Goal: Information Seeking & Learning: Learn about a topic

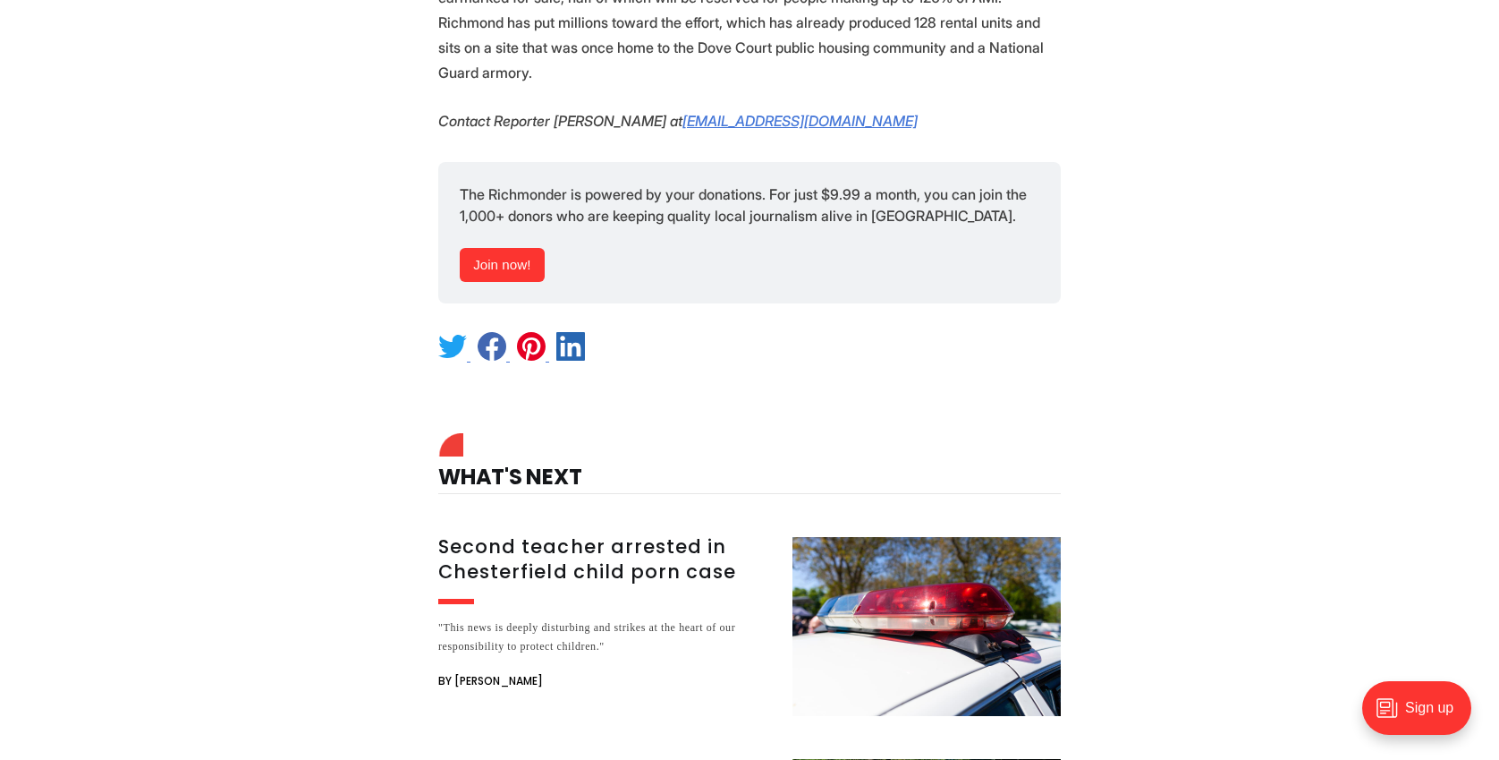
scroll to position [2478, 0]
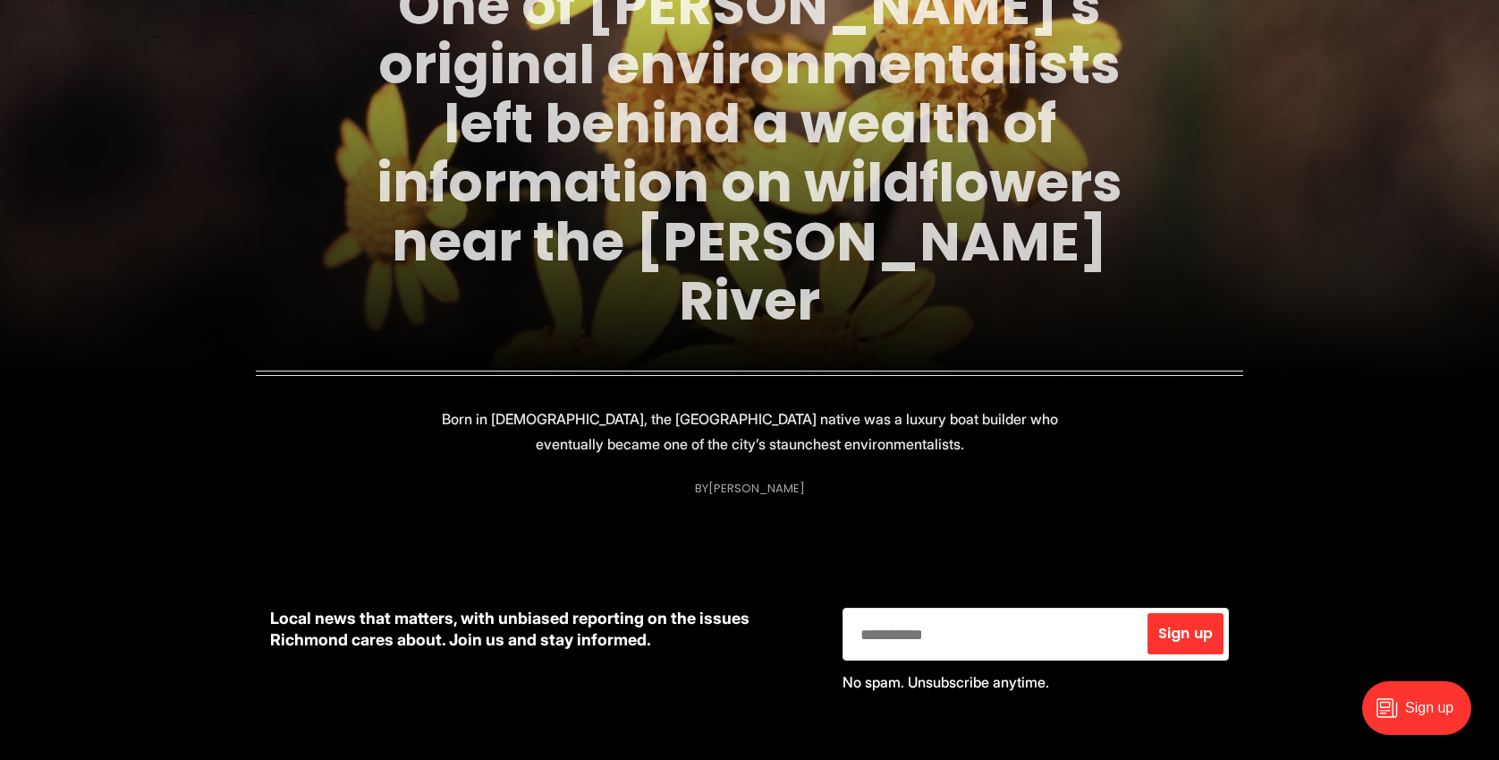
scroll to position [310, 0]
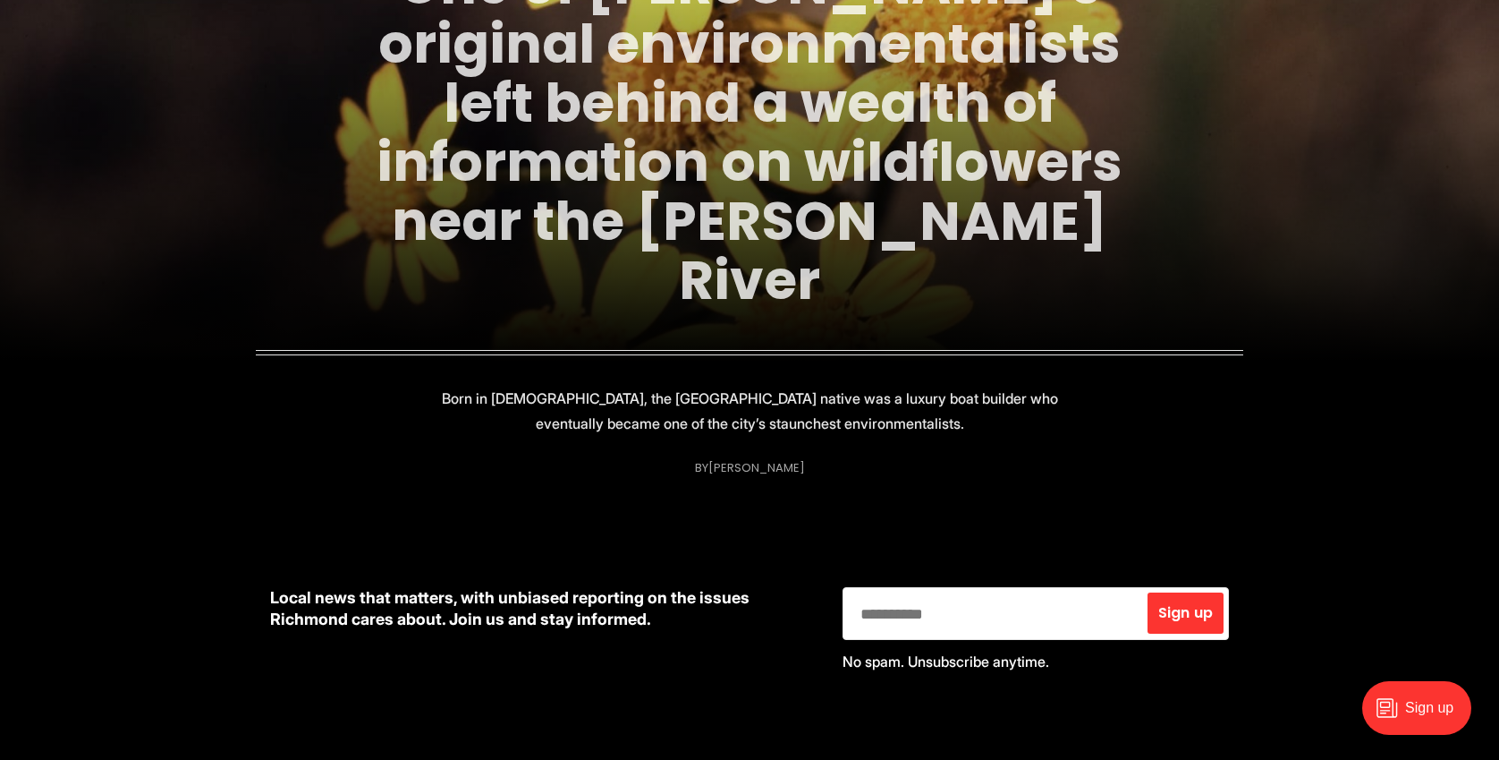
click at [883, 226] on link "One of [PERSON_NAME]'s original environmentalists left behind a wealth of infor…" at bounding box center [750, 132] width 746 height 370
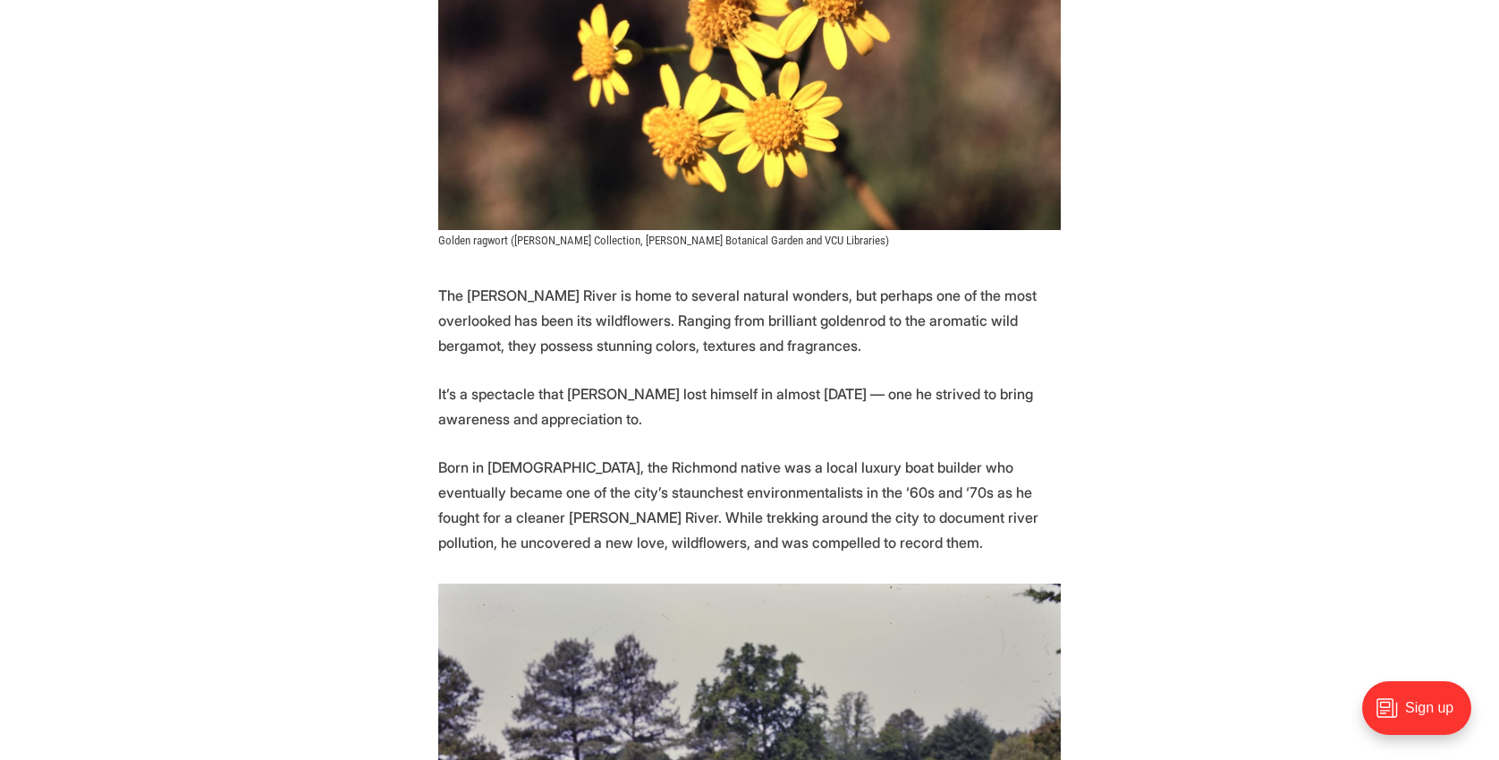
scroll to position [652, 0]
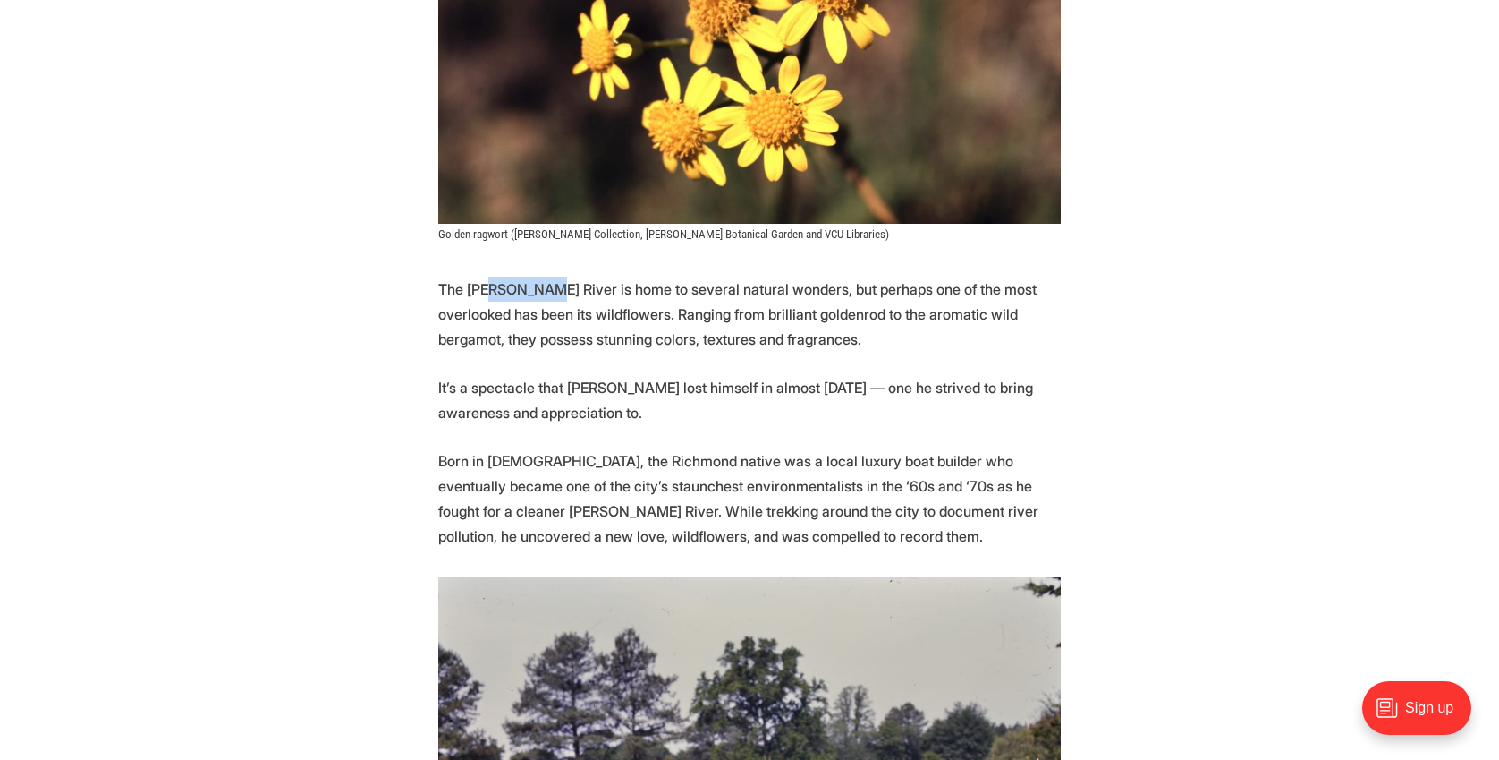
drag, startPoint x: 545, startPoint y: 259, endPoint x: 492, endPoint y: 249, distance: 53.9
click at [491, 276] on p "The [PERSON_NAME] River is home to several natural wonders, but perhaps one of …" at bounding box center [749, 313] width 623 height 75
click at [494, 276] on p "The [PERSON_NAME] River is home to several natural wonders, but perhaps one of …" at bounding box center [749, 313] width 623 height 75
click at [499, 276] on p "The [PERSON_NAME] River is home to several natural wonders, but perhaps one of …" at bounding box center [749, 313] width 623 height 75
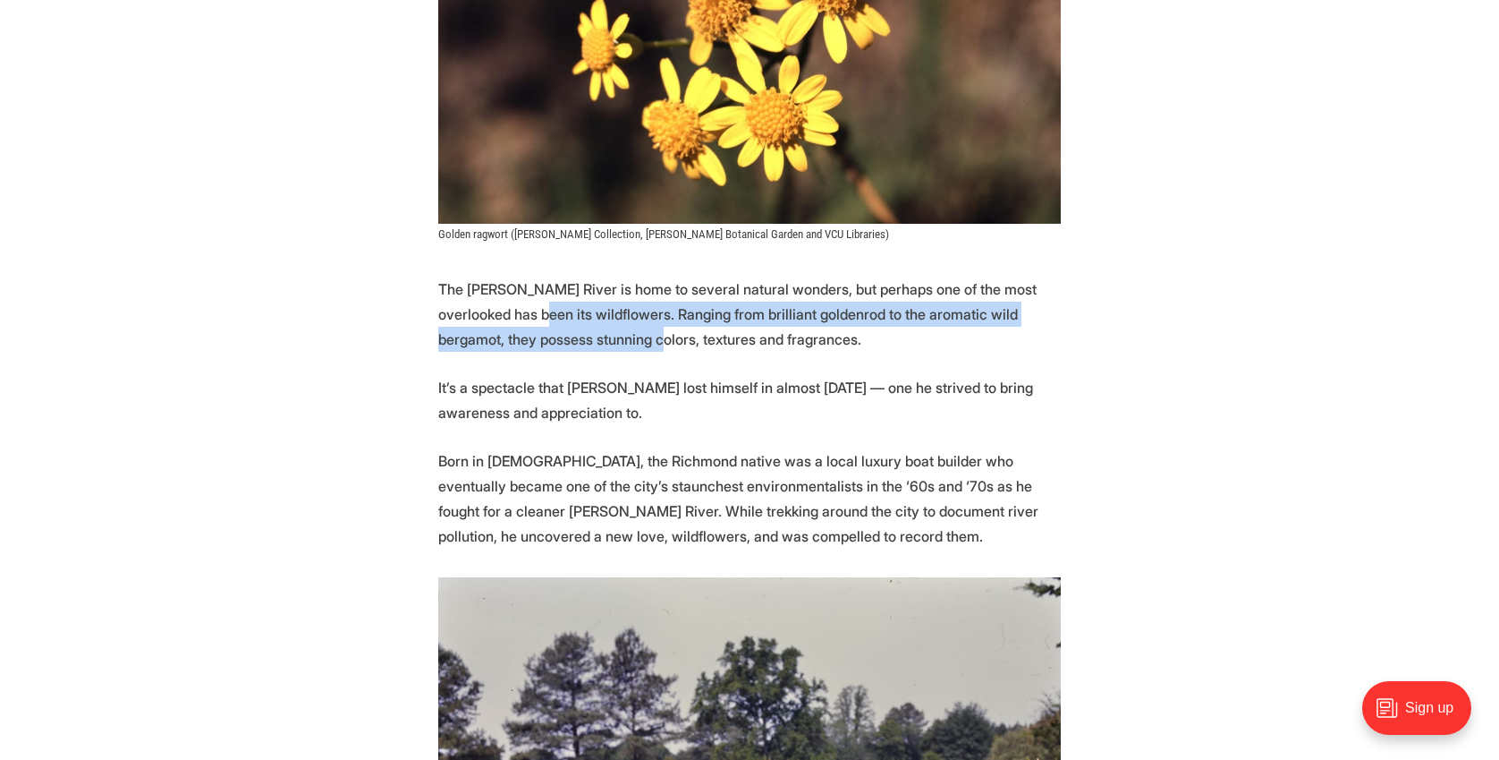
drag, startPoint x: 546, startPoint y: 292, endPoint x: 496, endPoint y: 270, distance: 54.5
click at [496, 276] on p "The [PERSON_NAME] River is home to several natural wonders, but perhaps one of …" at bounding box center [749, 313] width 623 height 75
click at [502, 276] on p "The [PERSON_NAME] River is home to several natural wonders, but perhaps one of …" at bounding box center [749, 313] width 623 height 75
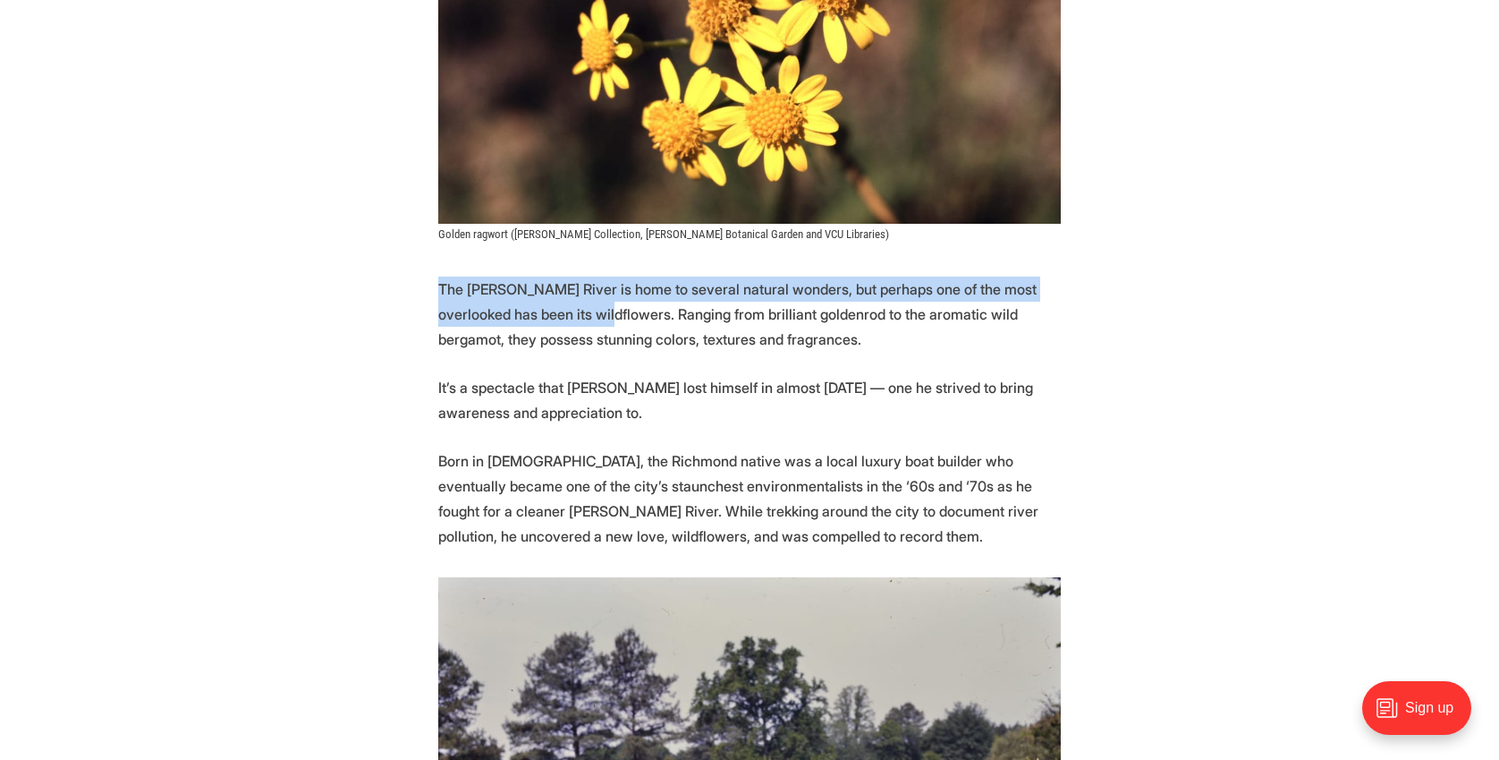
drag, startPoint x: 559, startPoint y: 276, endPoint x: 431, endPoint y: 253, distance: 129.9
click at [480, 276] on p "The [PERSON_NAME] River is home to several natural wonders, but perhaps one of …" at bounding box center [749, 313] width 623 height 75
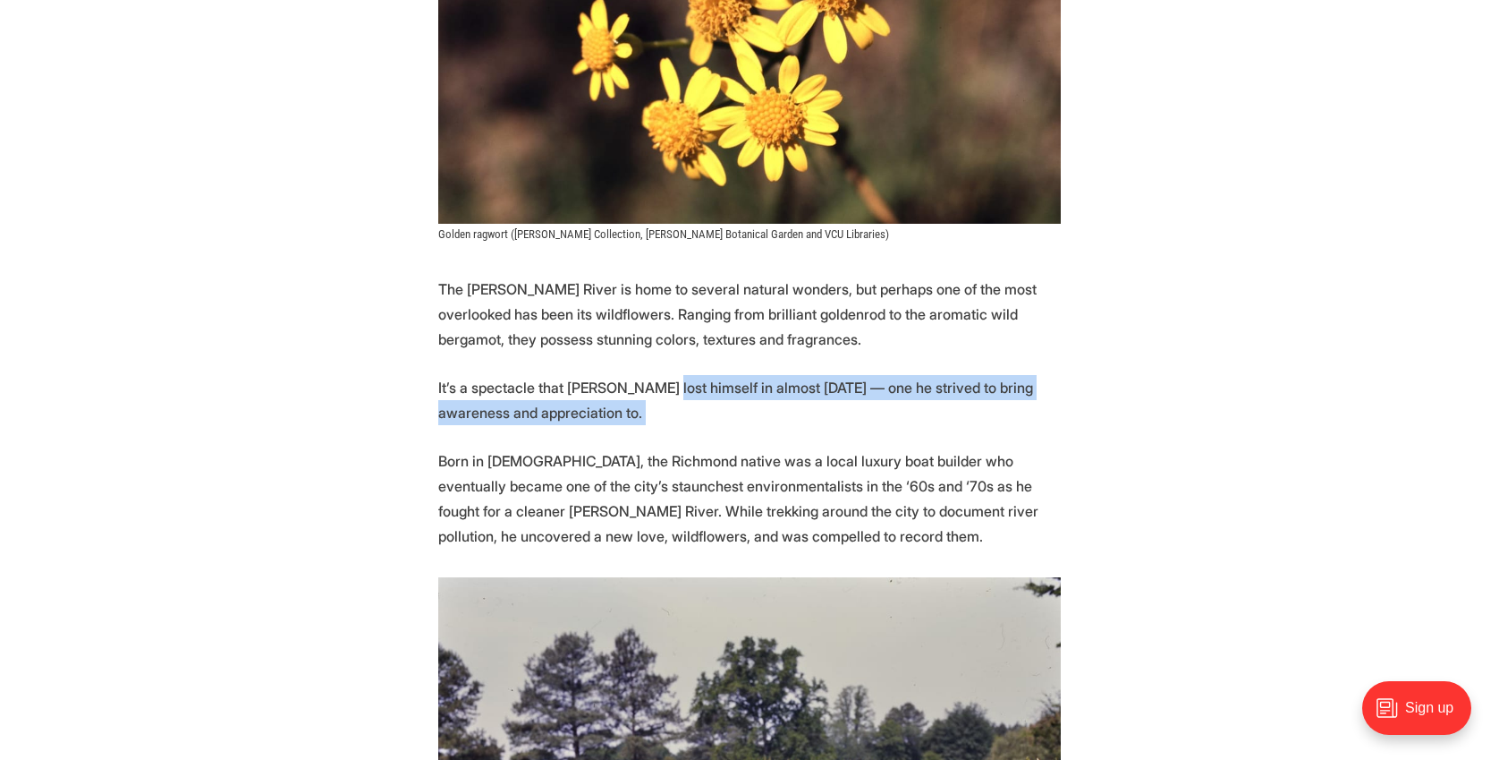
drag, startPoint x: 743, startPoint y: 402, endPoint x: 667, endPoint y: 357, distance: 87.5
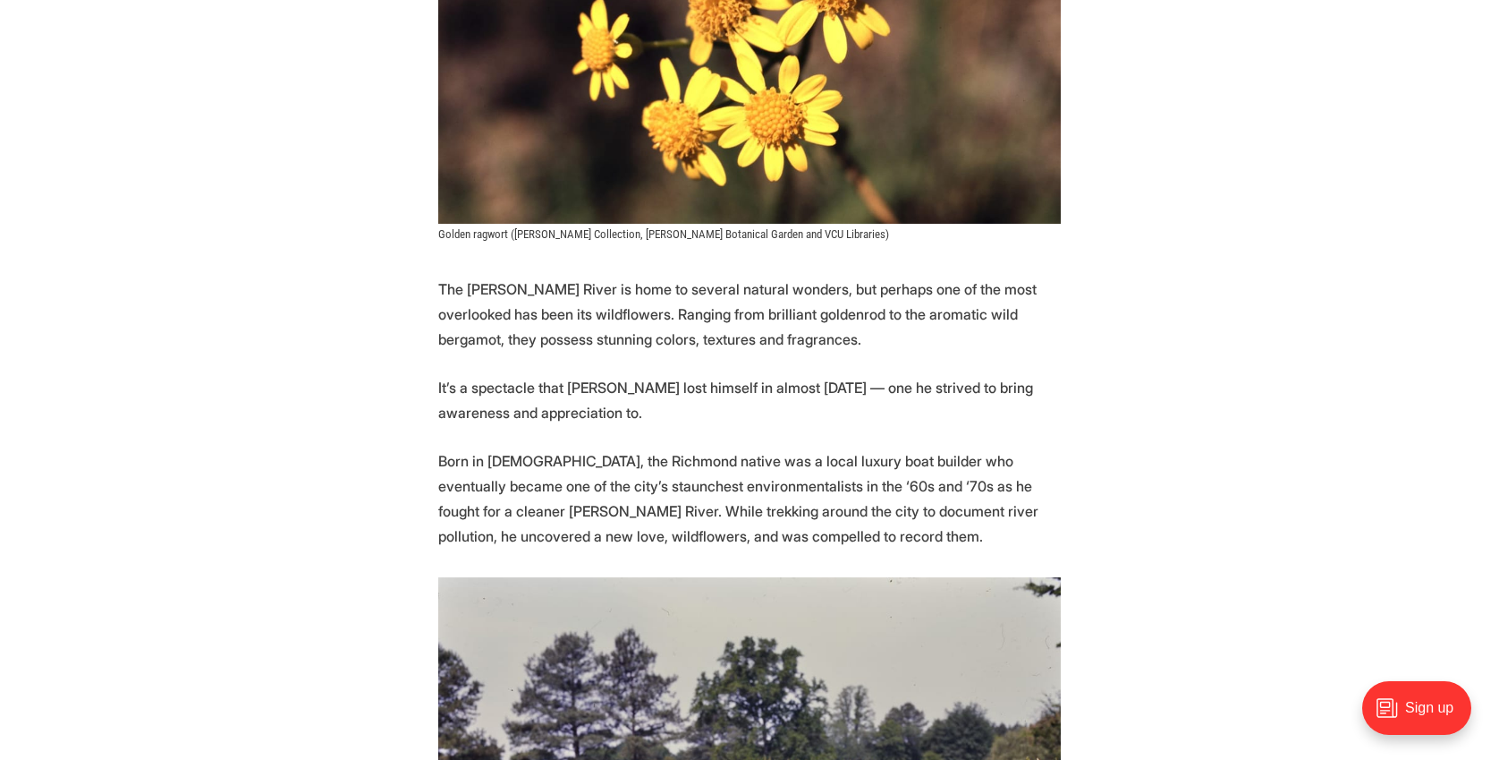
click at [719, 448] on p "Born in [DEMOGRAPHIC_DATA], the Richmond native was a local luxury boat builder…" at bounding box center [749, 498] width 623 height 100
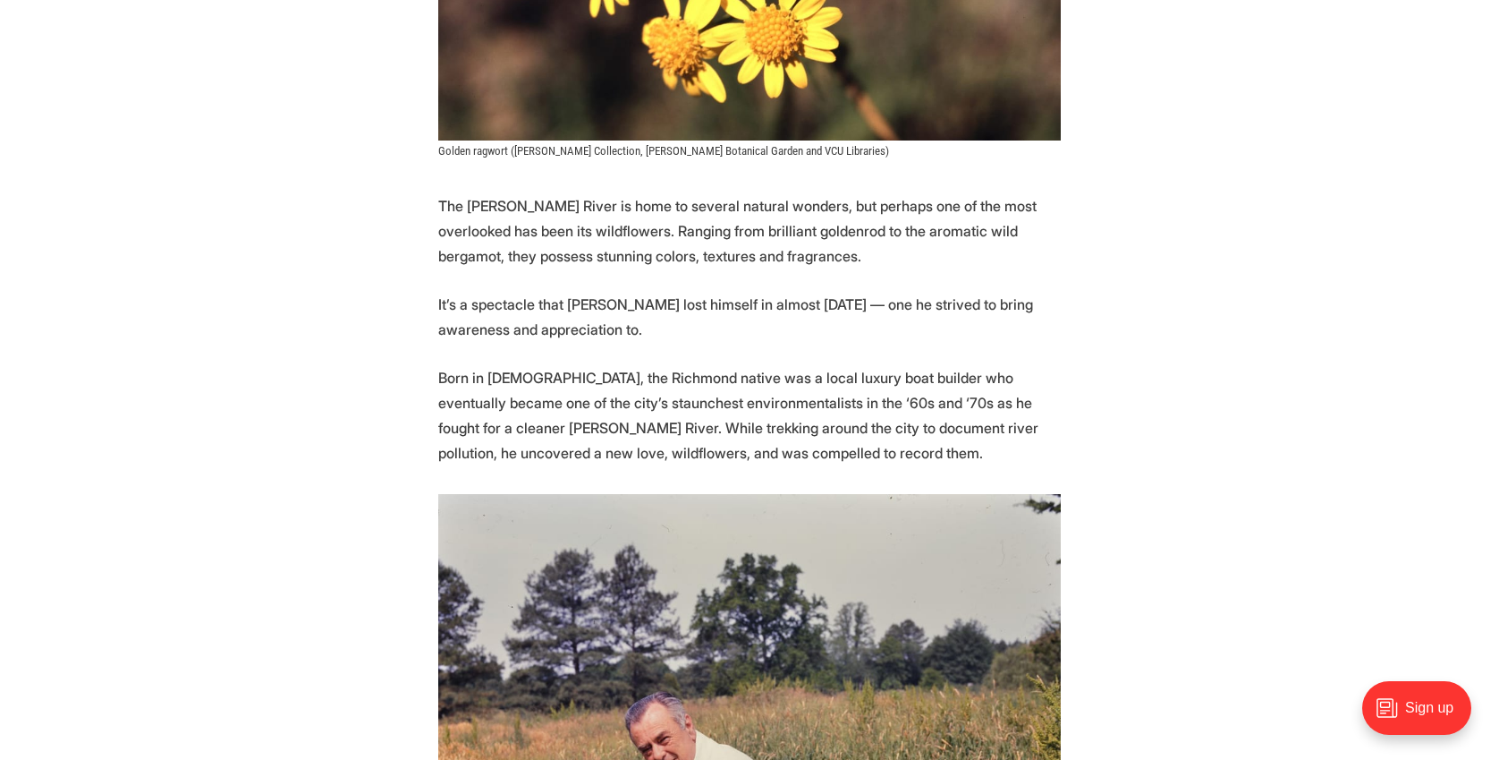
scroll to position [778, 0]
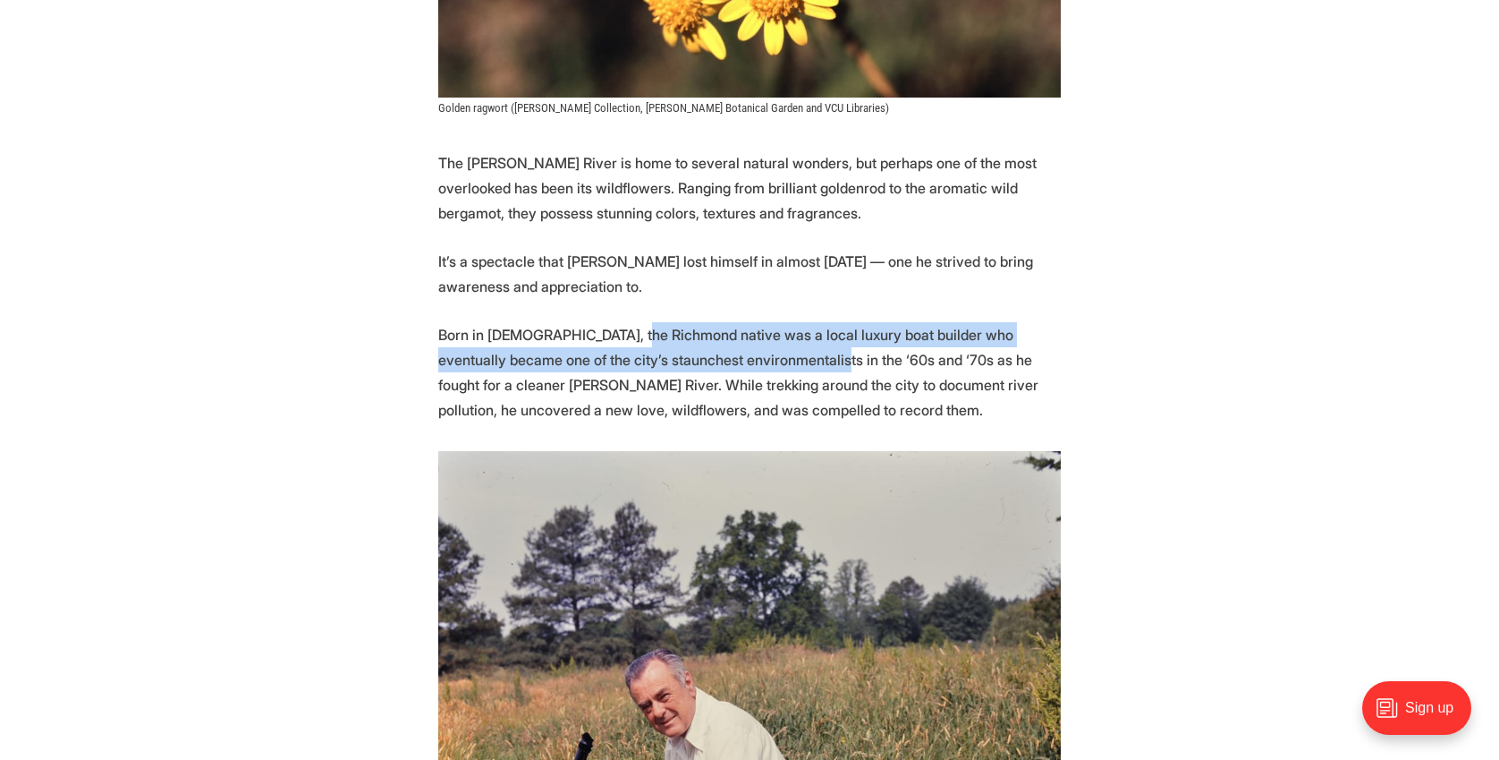
drag, startPoint x: 750, startPoint y: 323, endPoint x: 633, endPoint y: 299, distance: 118.8
click at [633, 322] on p "Born in [DEMOGRAPHIC_DATA], the Richmond native was a local luxury boat builder…" at bounding box center [749, 372] width 623 height 100
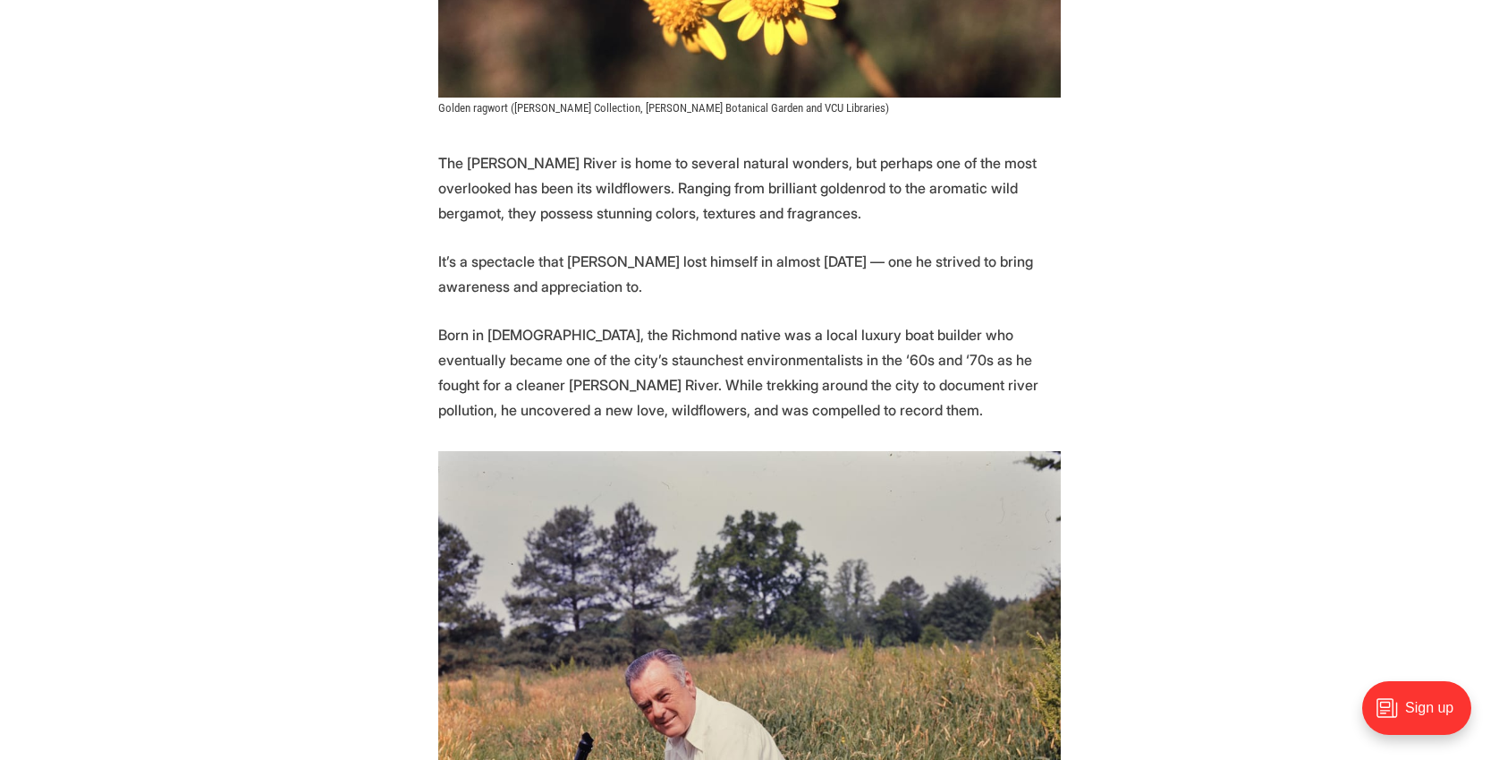
click at [597, 322] on p "Born in [DEMOGRAPHIC_DATA], the Richmond native was a local luxury boat builder…" at bounding box center [749, 372] width 623 height 100
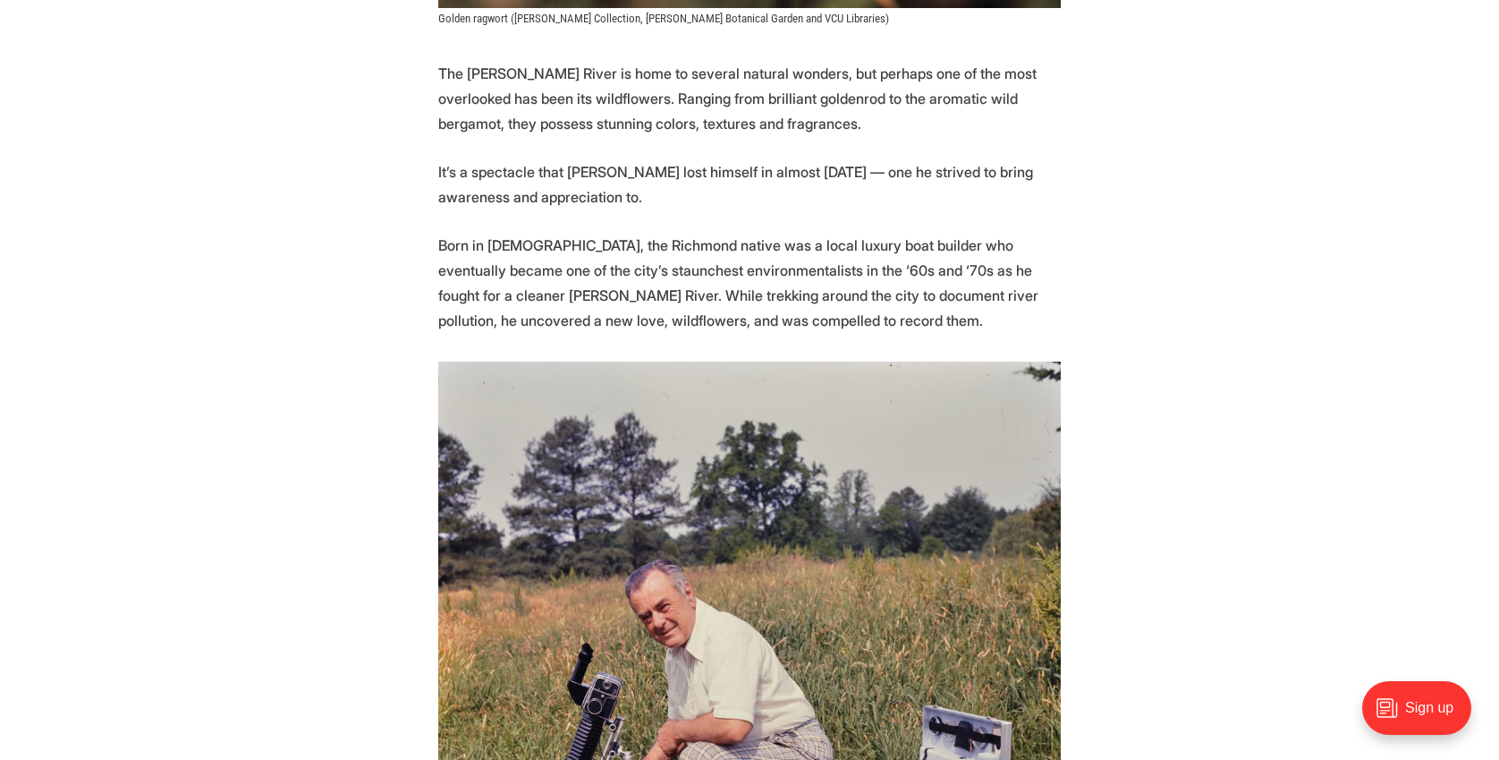
scroll to position [871, 0]
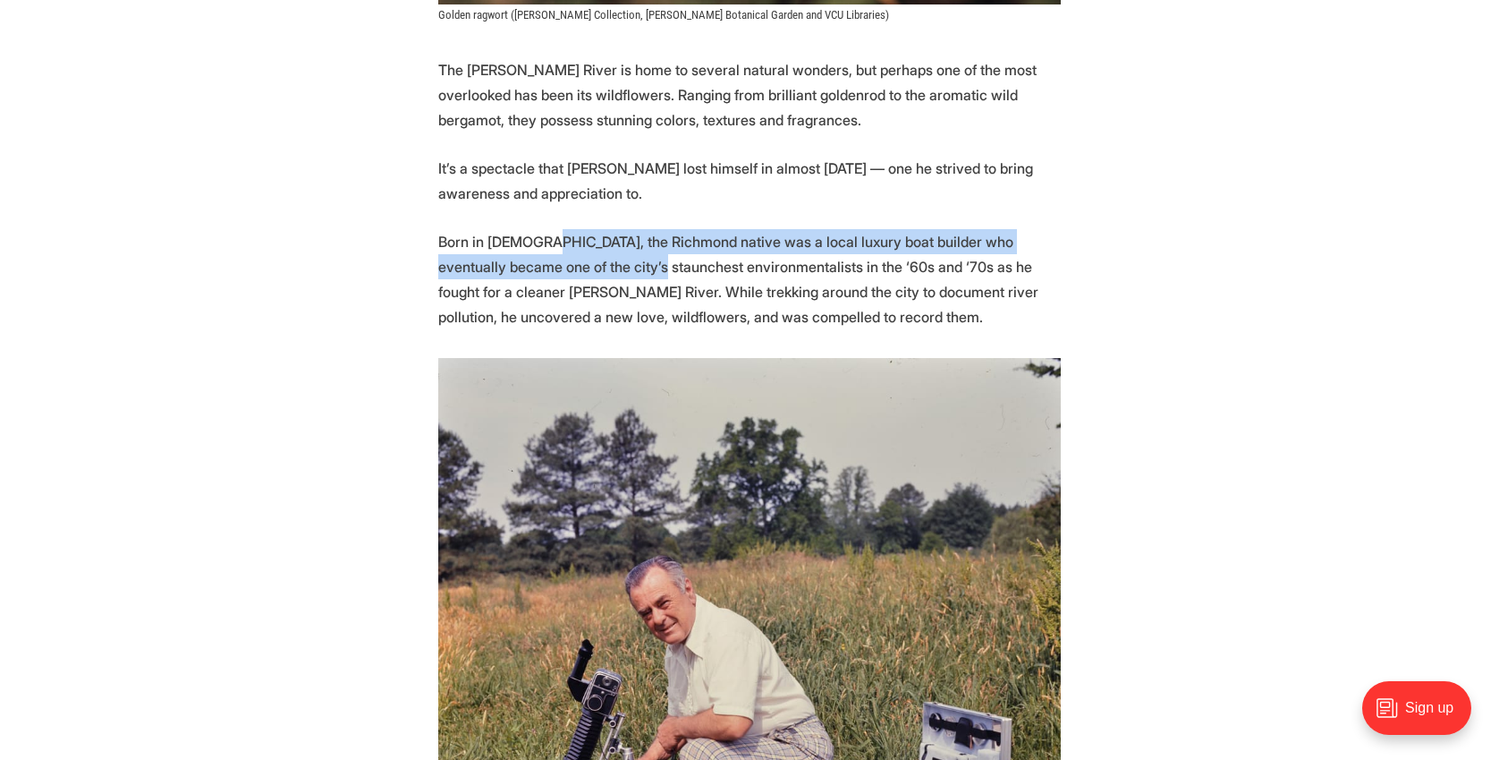
drag, startPoint x: 585, startPoint y: 240, endPoint x: 541, endPoint y: 213, distance: 51.4
click at [541, 229] on p "Born in [DEMOGRAPHIC_DATA], the Richmond native was a local luxury boat builder…" at bounding box center [749, 279] width 623 height 100
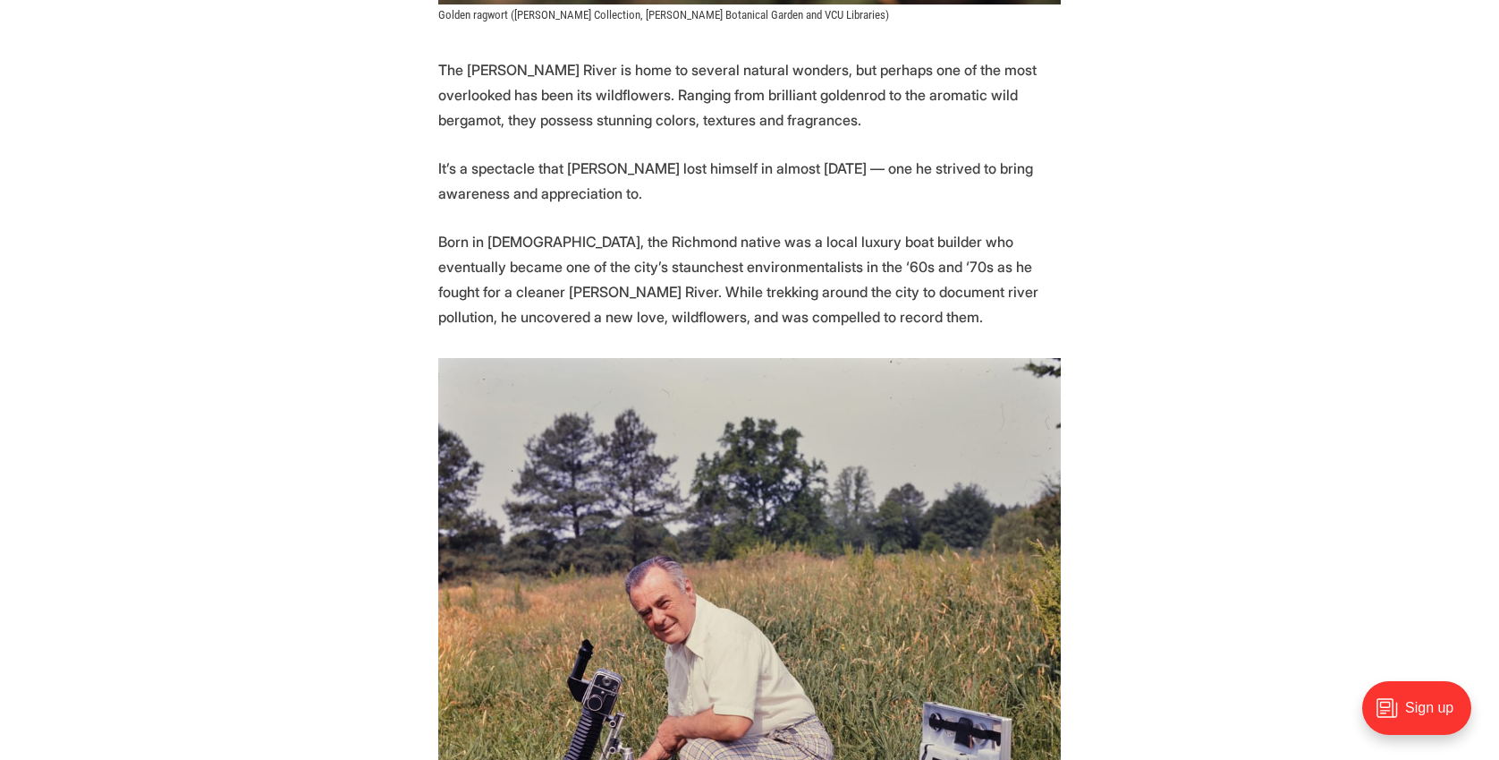
click at [552, 259] on p "Born in [DEMOGRAPHIC_DATA], the Richmond native was a local luxury boat builder…" at bounding box center [749, 279] width 623 height 100
click at [657, 280] on p "Born in [DEMOGRAPHIC_DATA], the Richmond native was a local luxury boat builder…" at bounding box center [749, 279] width 623 height 100
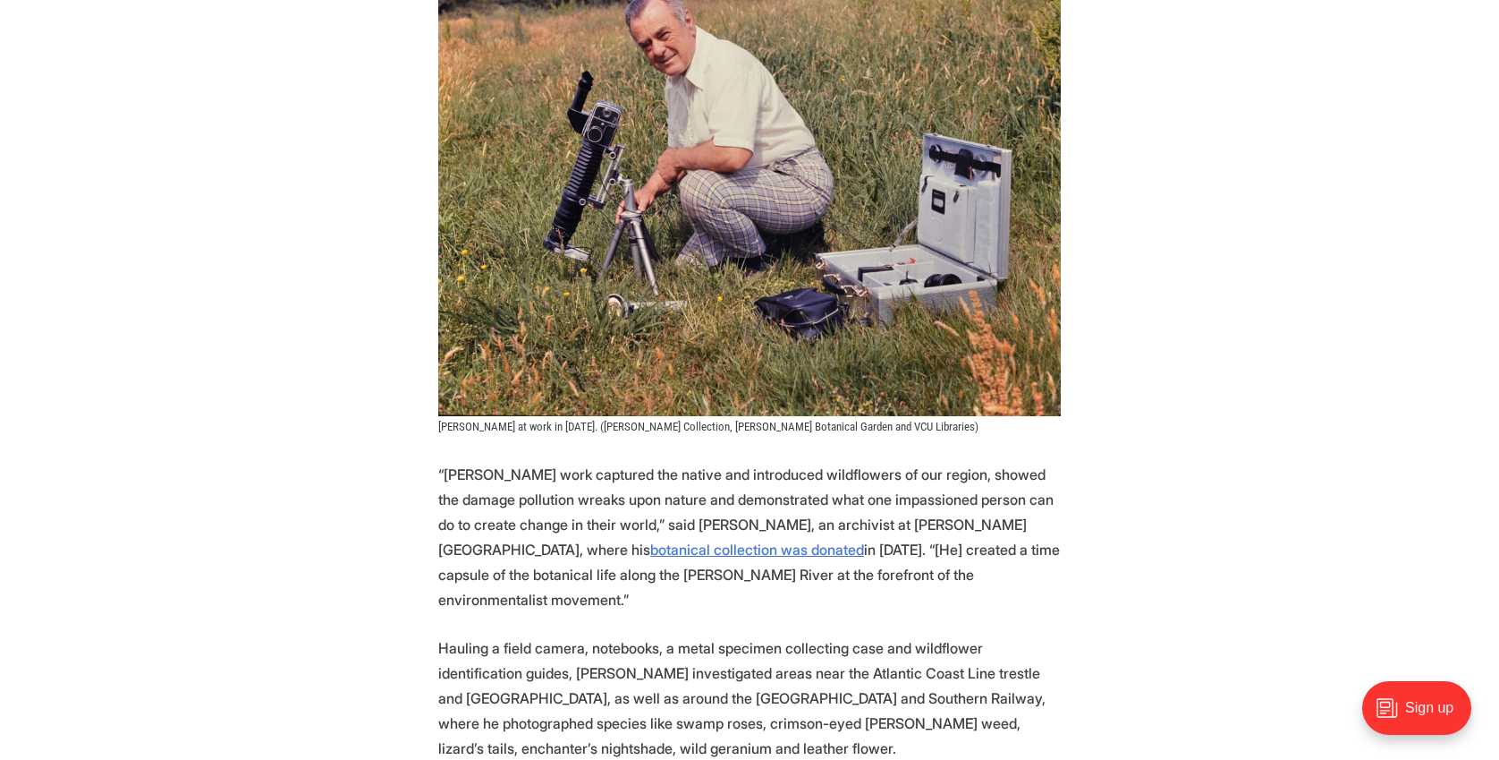
scroll to position [1662, 0]
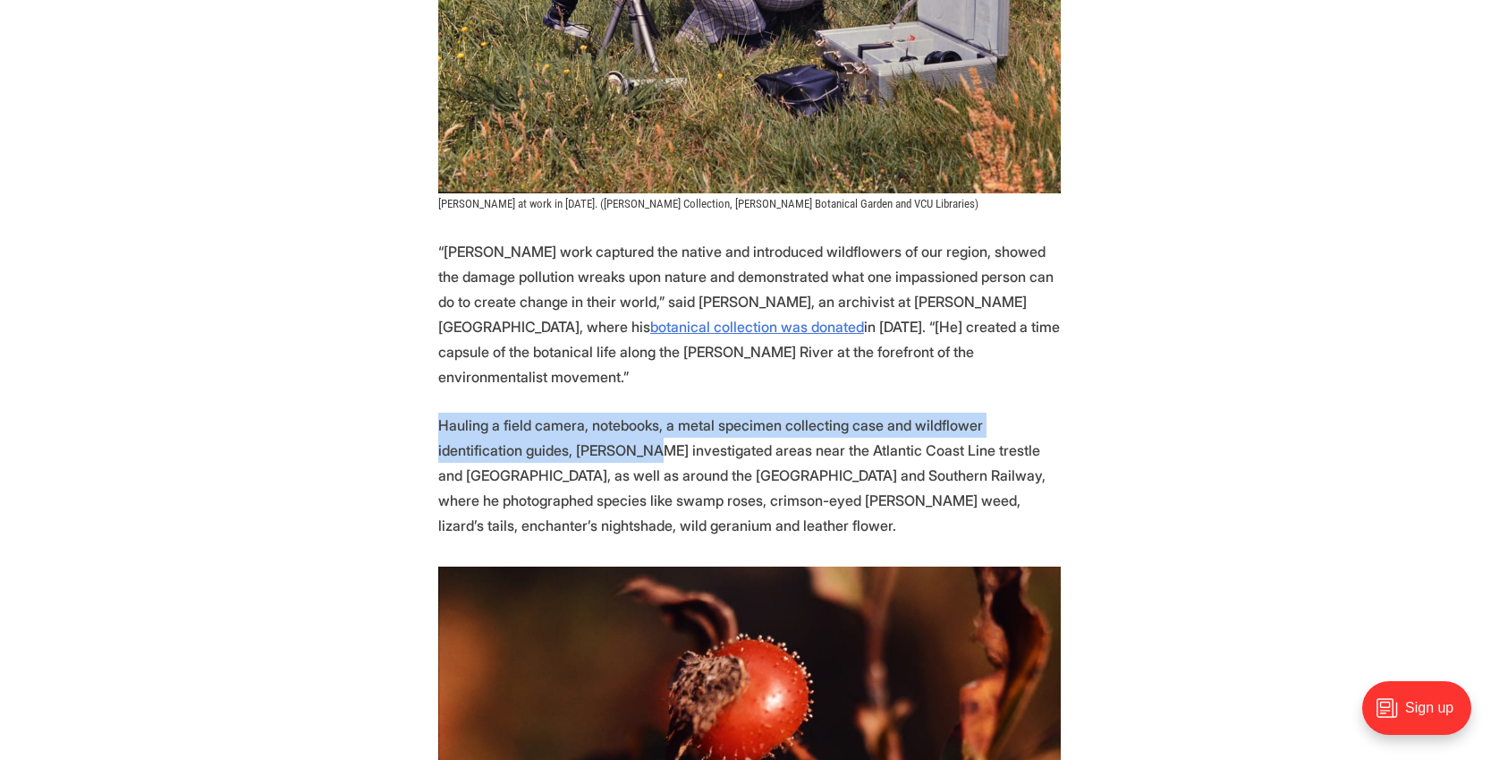
drag, startPoint x: 554, startPoint y: 388, endPoint x: 446, endPoint y: 340, distance: 118.5
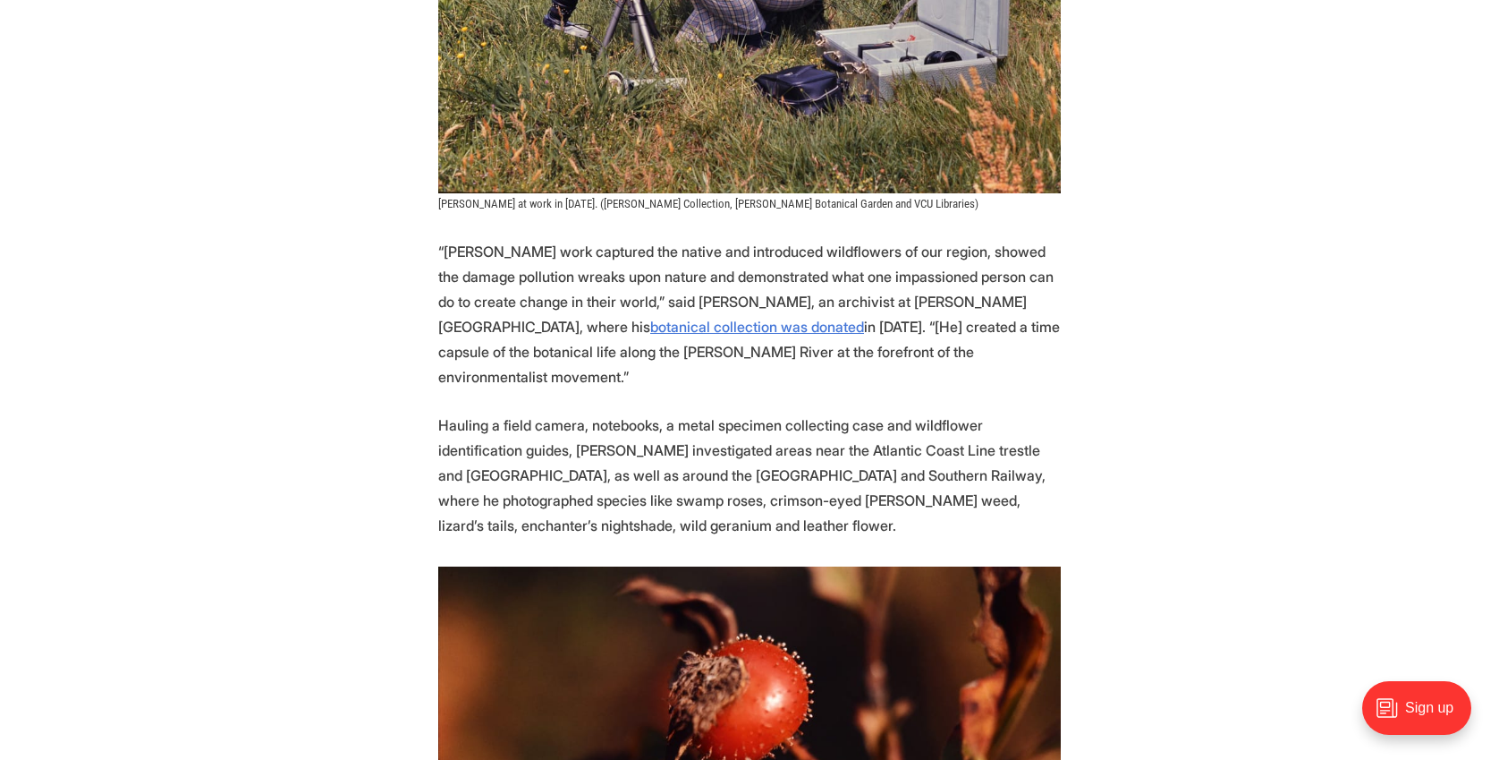
click at [490, 412] on p "Hauling a field camera, notebooks, a metal specimen collecting case and wildflo…" at bounding box center [749, 474] width 623 height 125
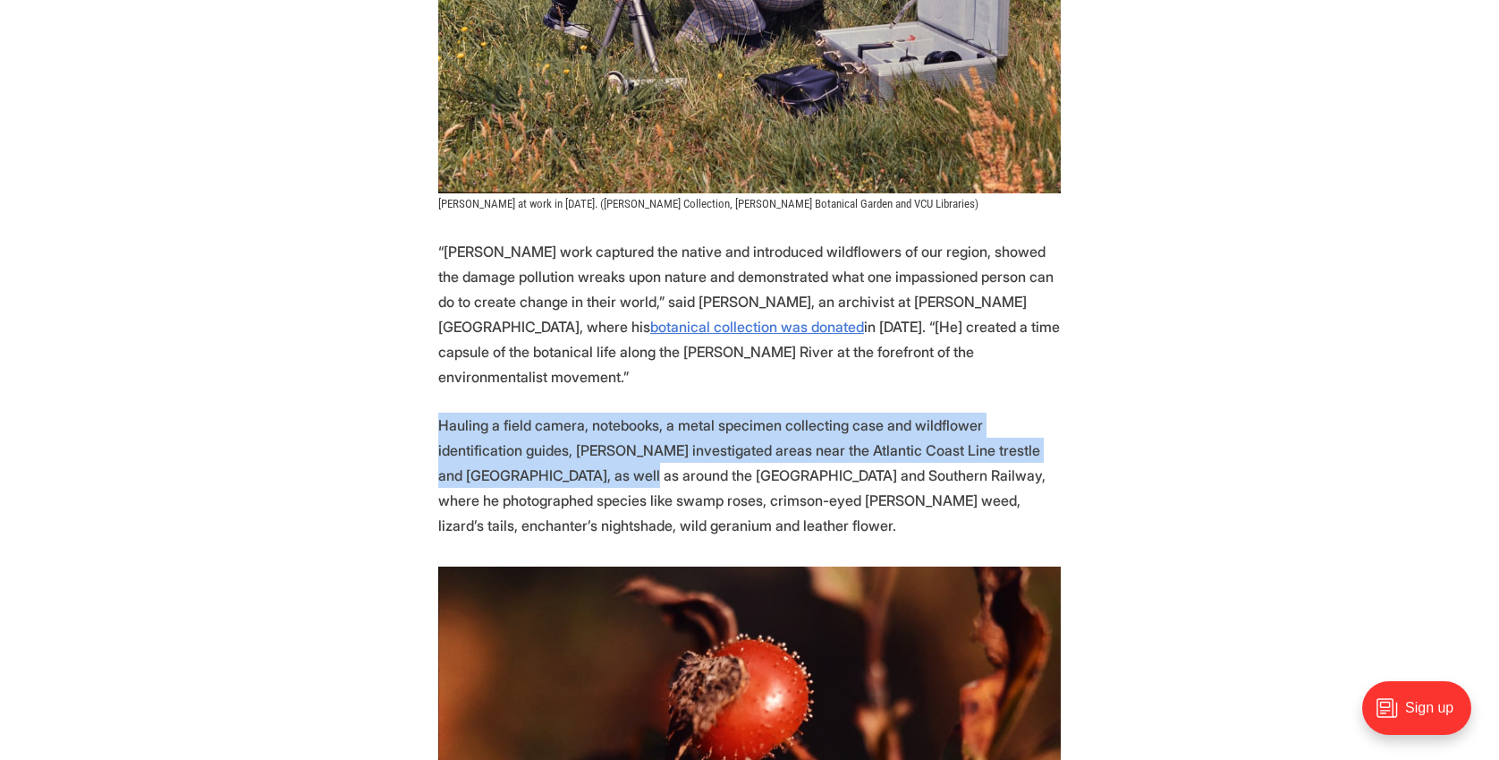
drag, startPoint x: 506, startPoint y: 411, endPoint x: 443, endPoint y: 354, distance: 84.9
click at [443, 412] on p "Hauling a field camera, notebooks, a metal specimen collecting case and wildflo…" at bounding box center [749, 474] width 623 height 125
click at [473, 412] on p "Hauling a field camera, notebooks, a metal specimen collecting case and wildflo…" at bounding box center [749, 474] width 623 height 125
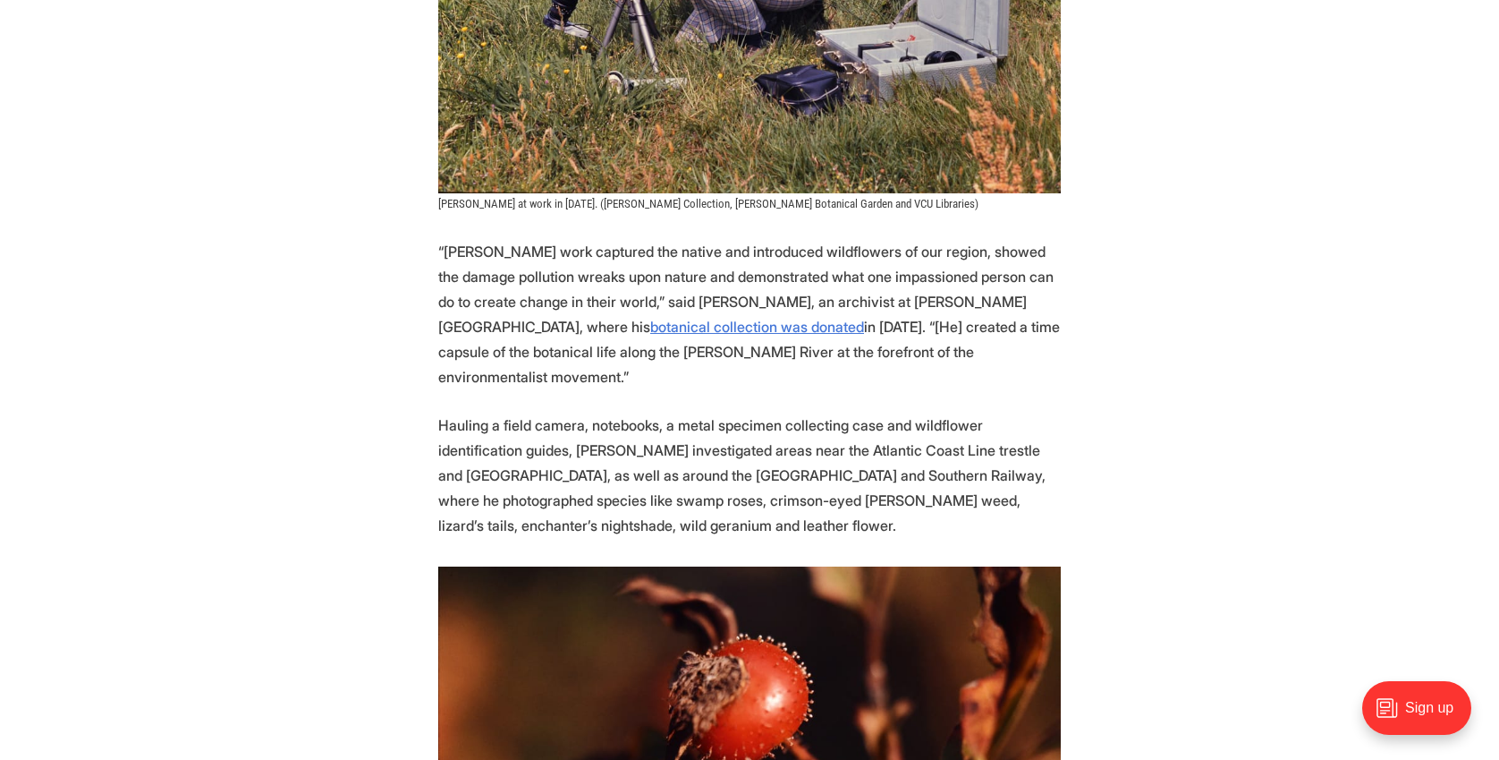
click at [485, 435] on p "Hauling a field camera, notebooks, a metal specimen collecting case and wildflo…" at bounding box center [749, 474] width 623 height 125
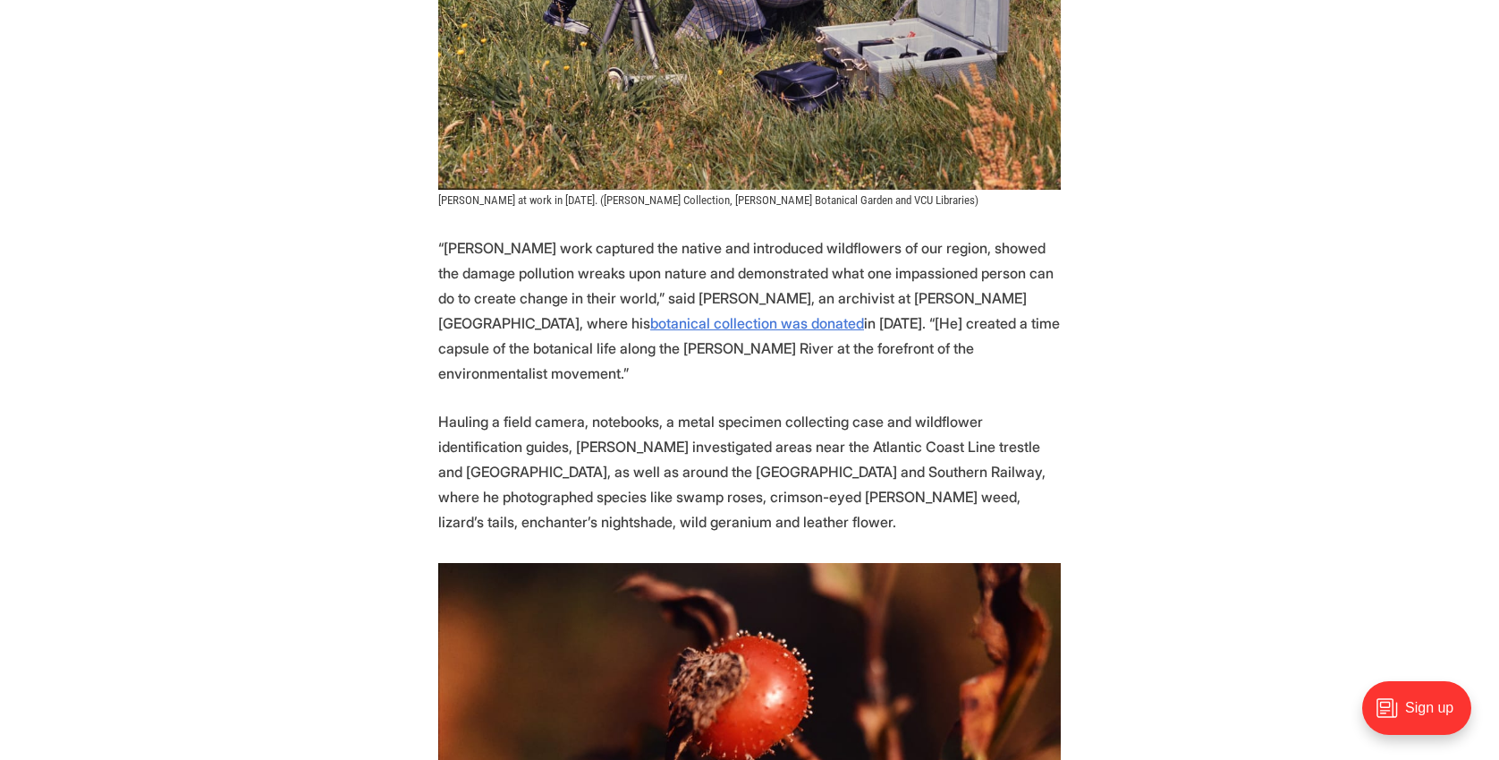
scroll to position [2228, 0]
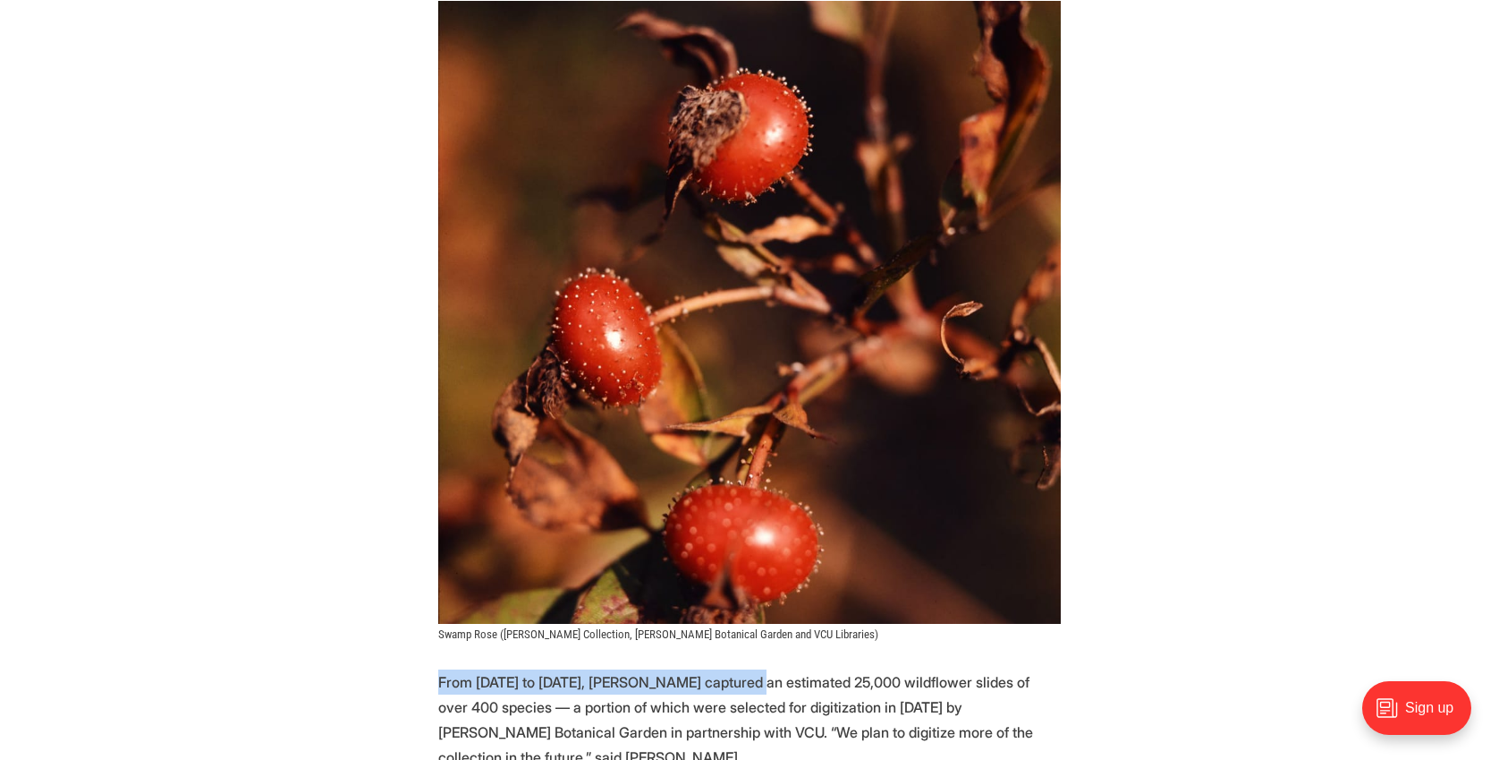
drag, startPoint x: 751, startPoint y: 616, endPoint x: 490, endPoint y: 595, distance: 262.1
click at [594, 669] on p "From [DATE] to [DATE], [PERSON_NAME] captured an estimated 25,000 wildflower sl…" at bounding box center [749, 719] width 623 height 100
click at [689, 669] on p "From [DATE] to [DATE], [PERSON_NAME] captured an estimated 25,000 wildflower sl…" at bounding box center [749, 719] width 623 height 100
click at [660, 669] on p "From [DATE] to [DATE], [PERSON_NAME] captured an estimated 25,000 wildflower sl…" at bounding box center [749, 719] width 623 height 100
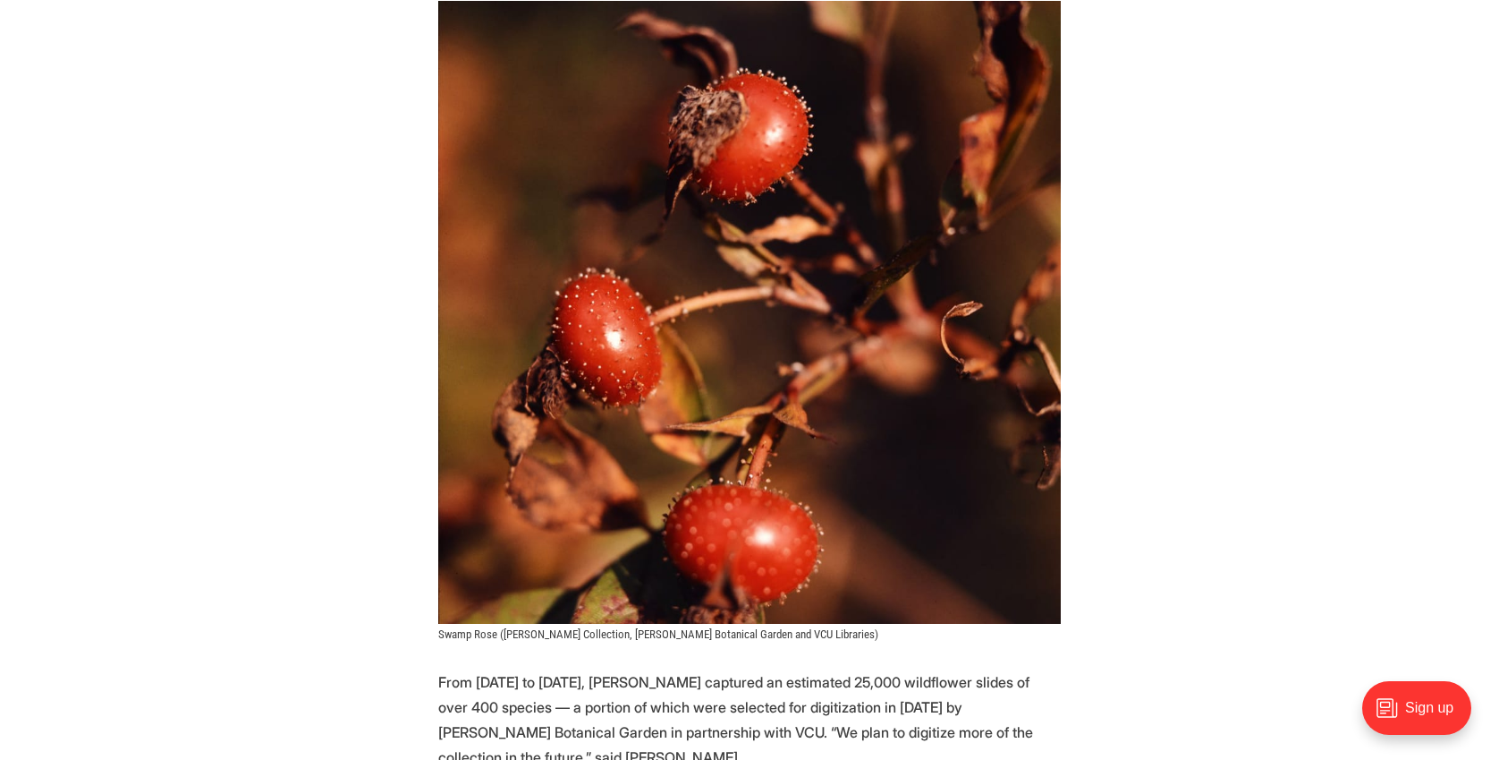
drag, startPoint x: 655, startPoint y: 683, endPoint x: 616, endPoint y: 688, distance: 38.8
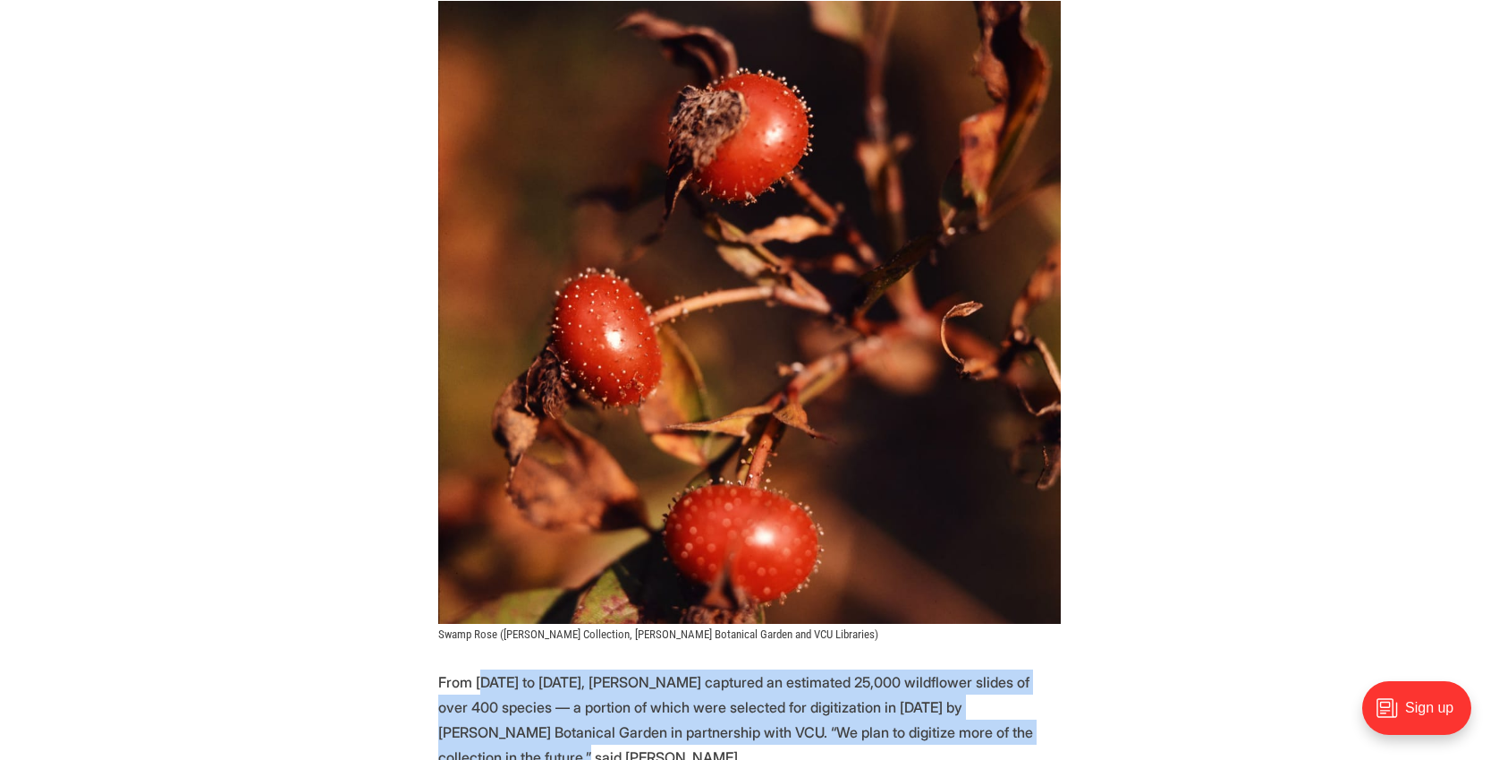
drag, startPoint x: 603, startPoint y: 688, endPoint x: 483, endPoint y: 621, distance: 137.4
click at [496, 669] on p "From [DATE] to [DATE], [PERSON_NAME] captured an estimated 25,000 wildflower sl…" at bounding box center [749, 719] width 623 height 100
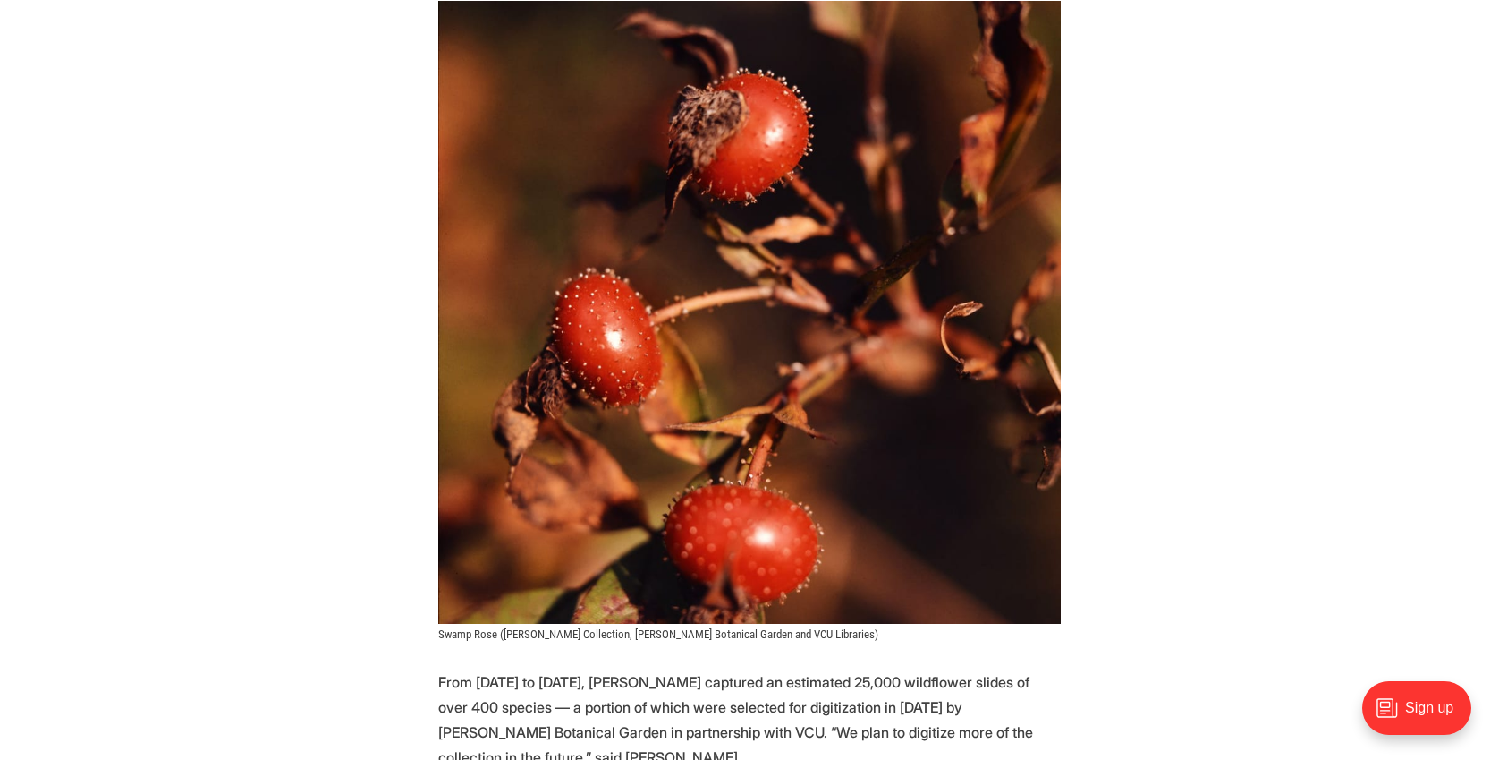
click at [501, 669] on p "From [DATE] to [DATE], [PERSON_NAME] captured an estimated 25,000 wildflower sl…" at bounding box center [749, 719] width 623 height 100
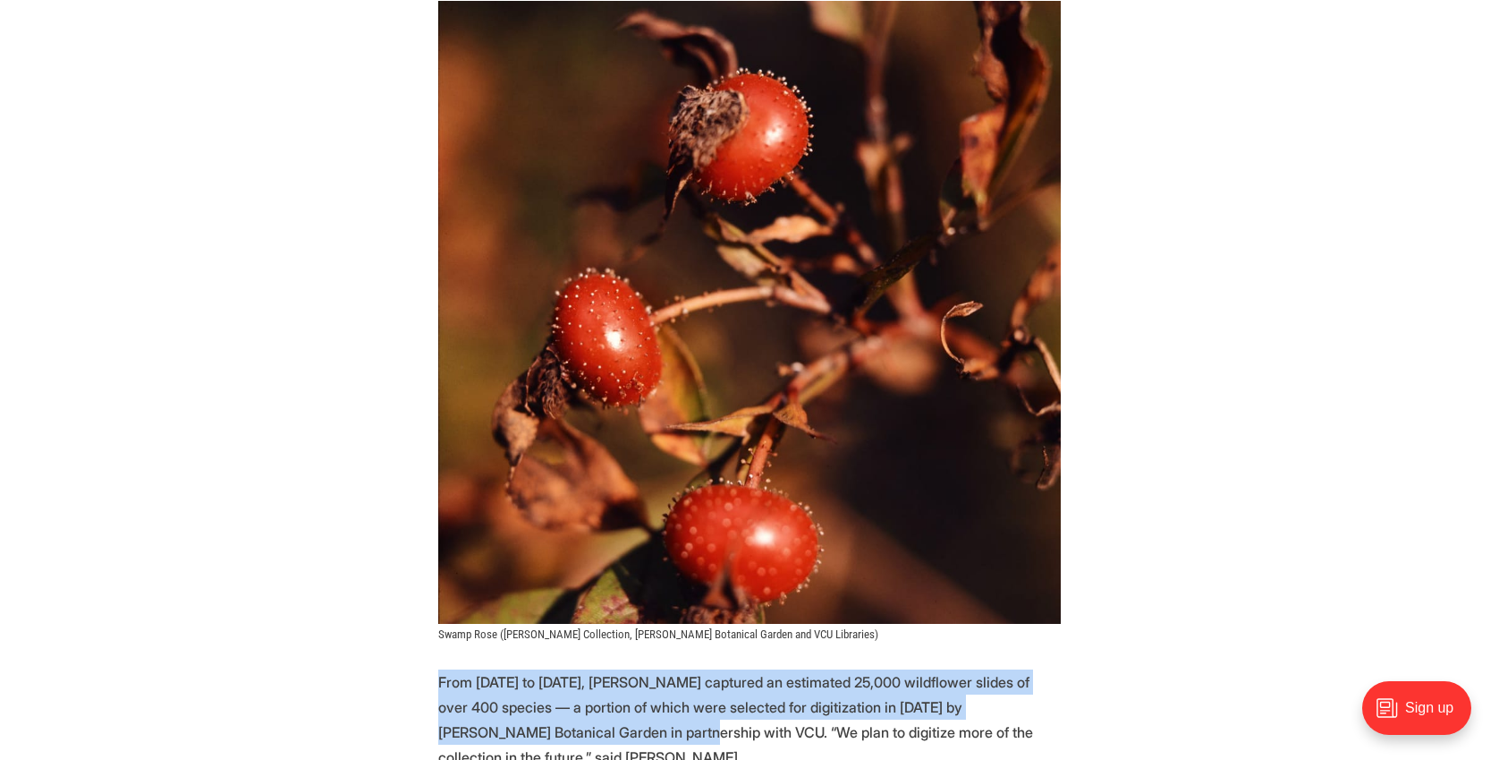
drag, startPoint x: 548, startPoint y: 664, endPoint x: 422, endPoint y: 604, distance: 138.9
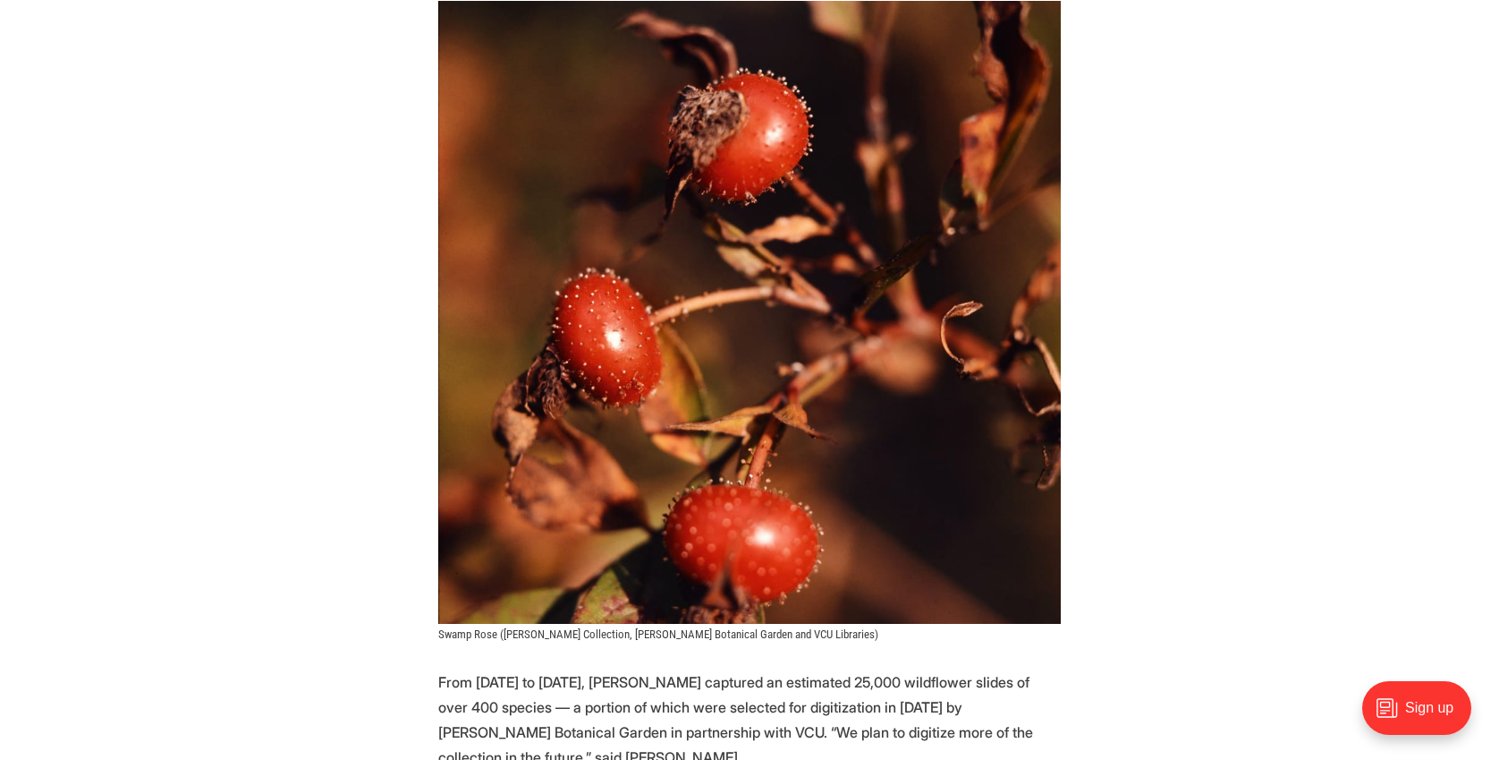
click at [471, 669] on p "From [DATE] to [DATE], [PERSON_NAME] captured an estimated 25,000 wildflower sl…" at bounding box center [749, 719] width 623 height 100
